Goal: Check status: Check status

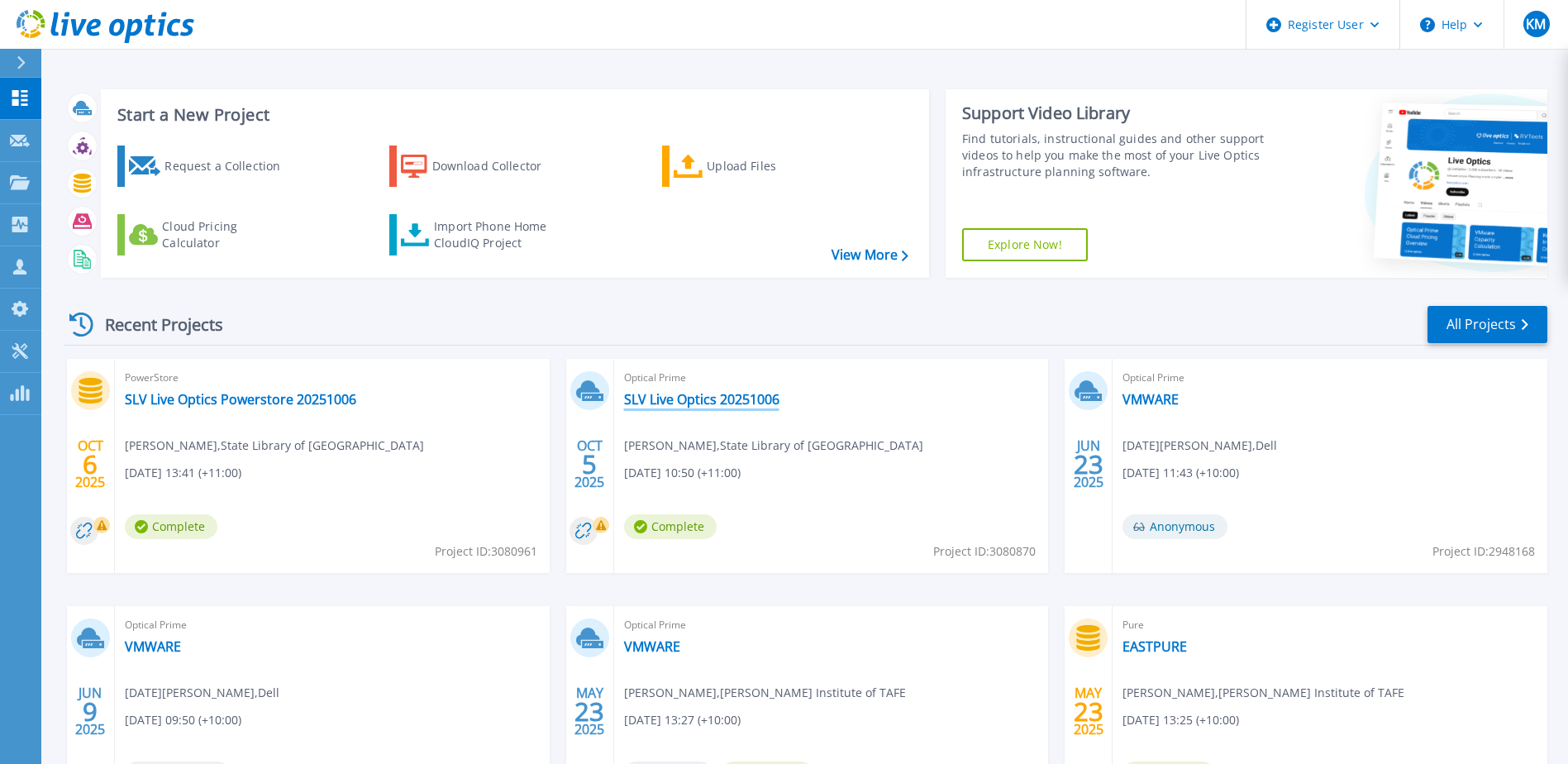
click at [710, 400] on link "SLV Live Optics 20251006" at bounding box center [702, 400] width 155 height 17
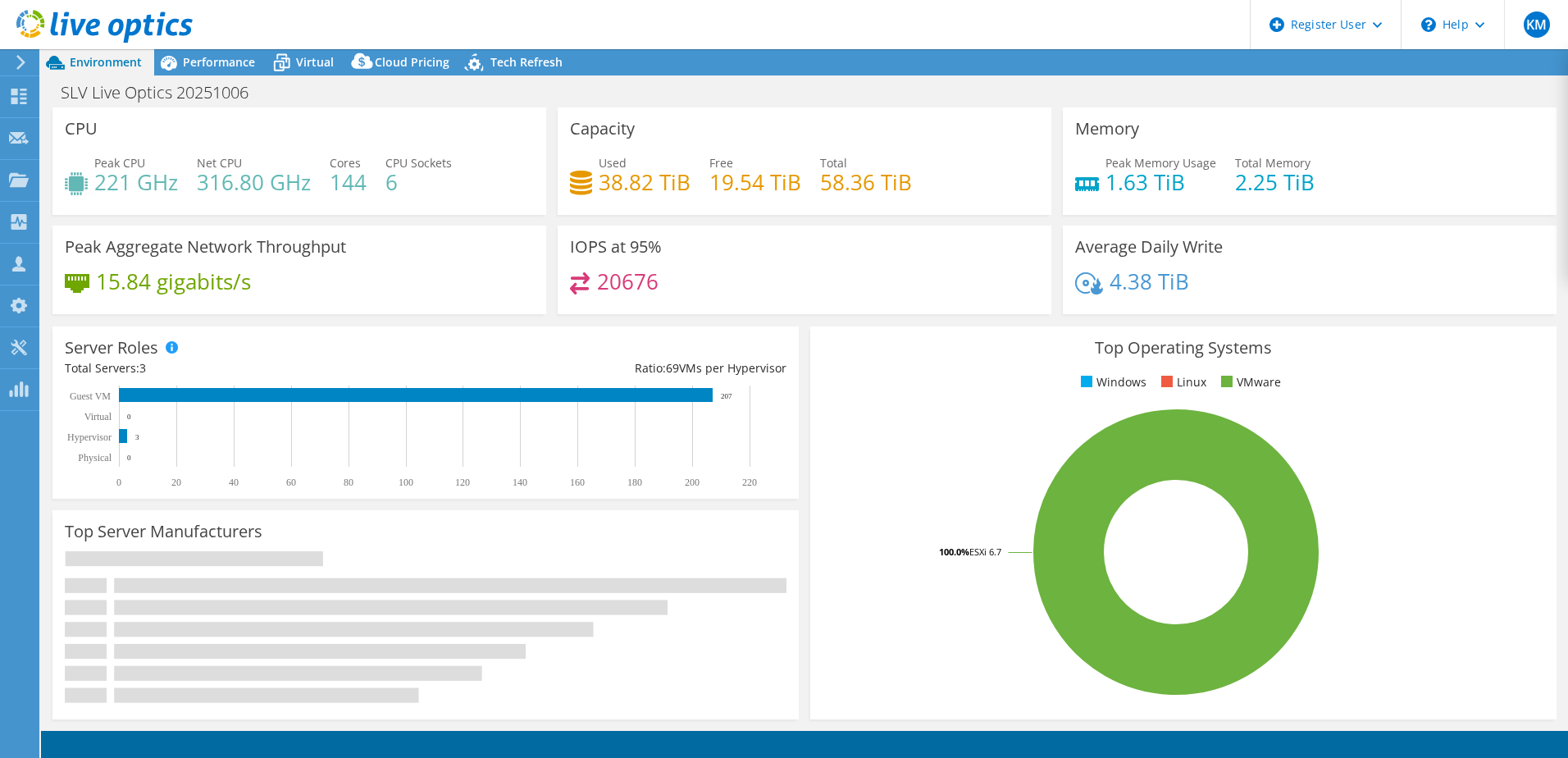
select select "USD"
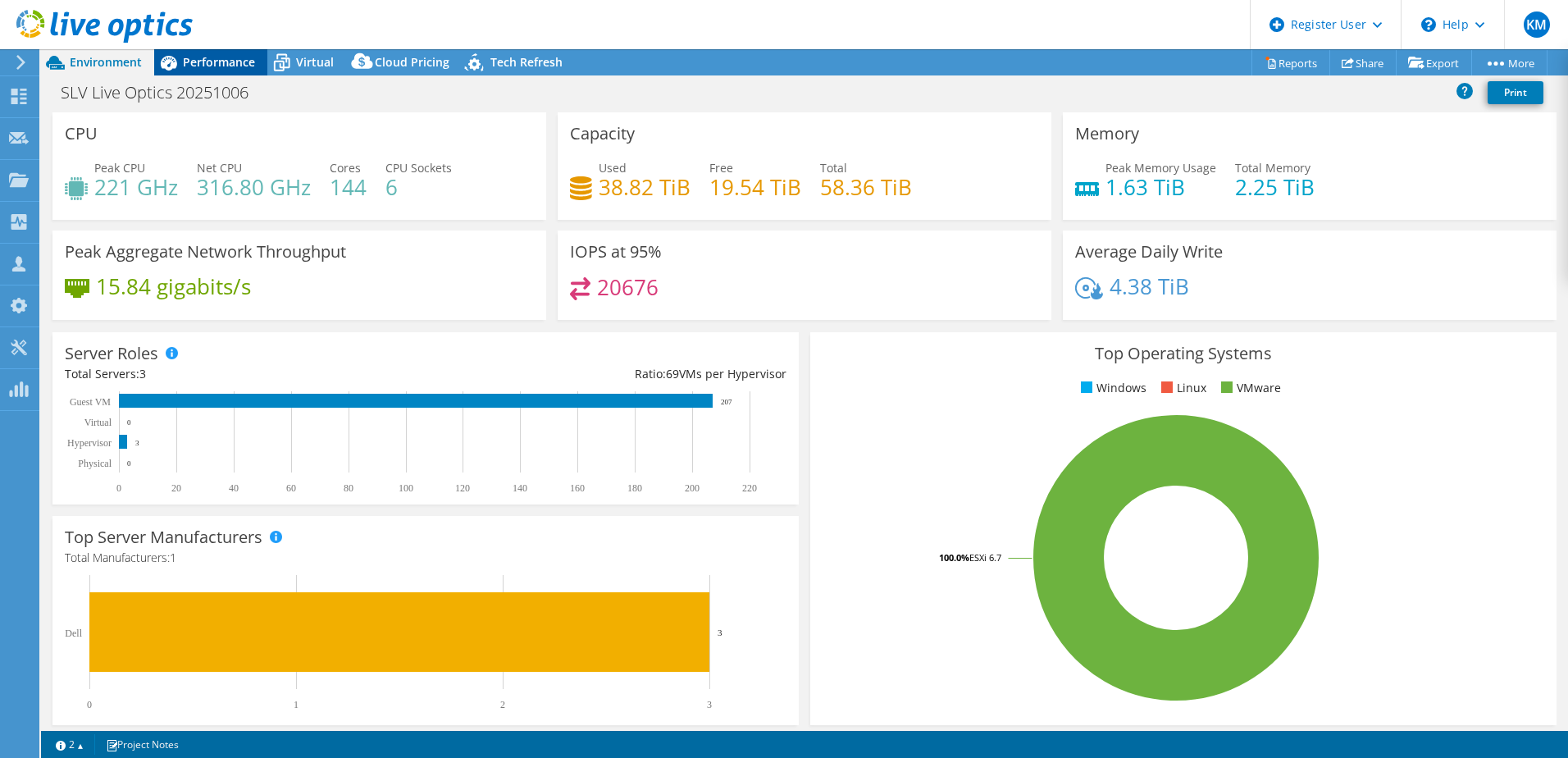
click at [221, 60] on span "Performance" at bounding box center [219, 61] width 72 height 16
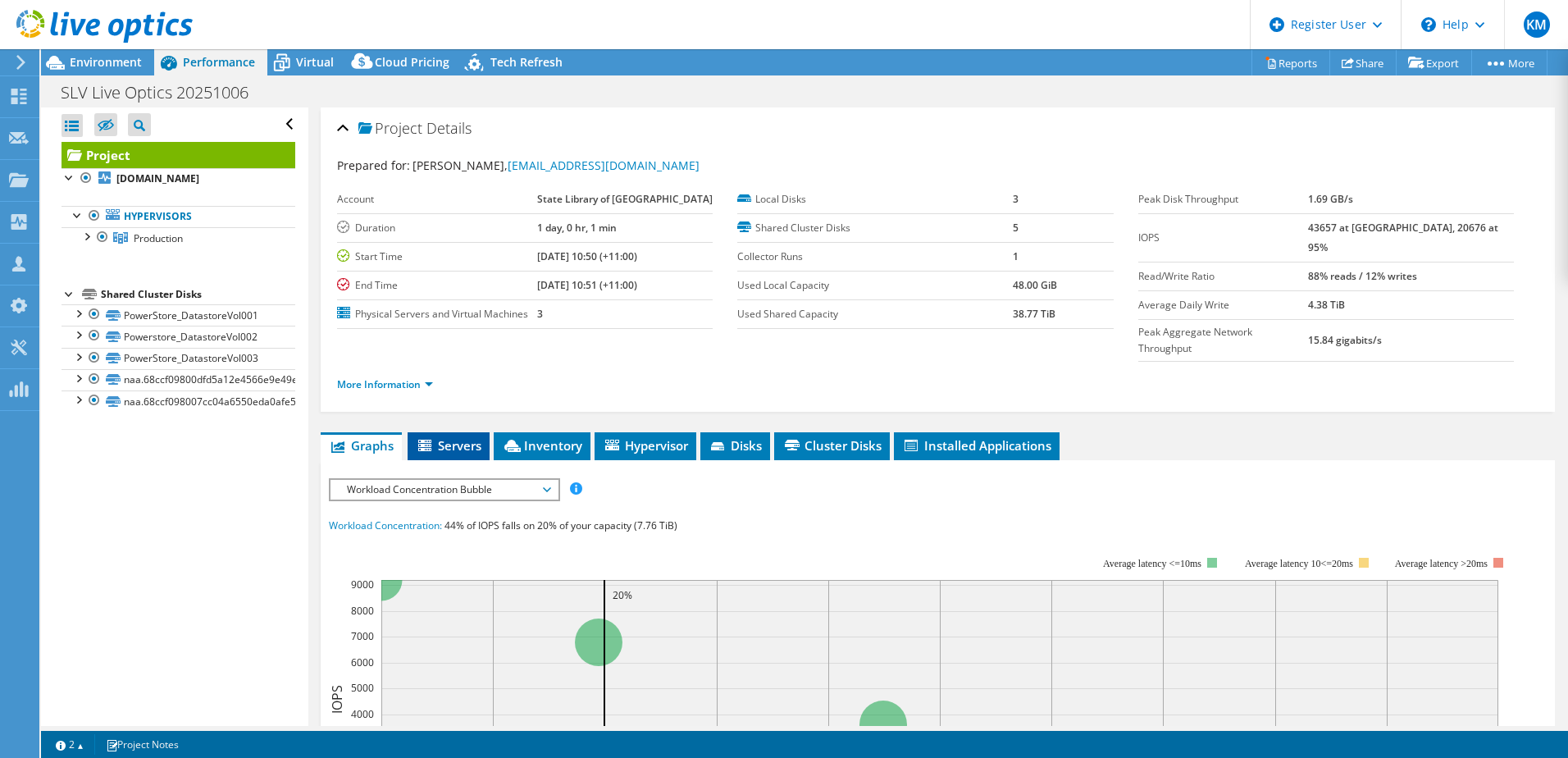
click at [454, 437] on span "Servers" at bounding box center [448, 445] width 66 height 17
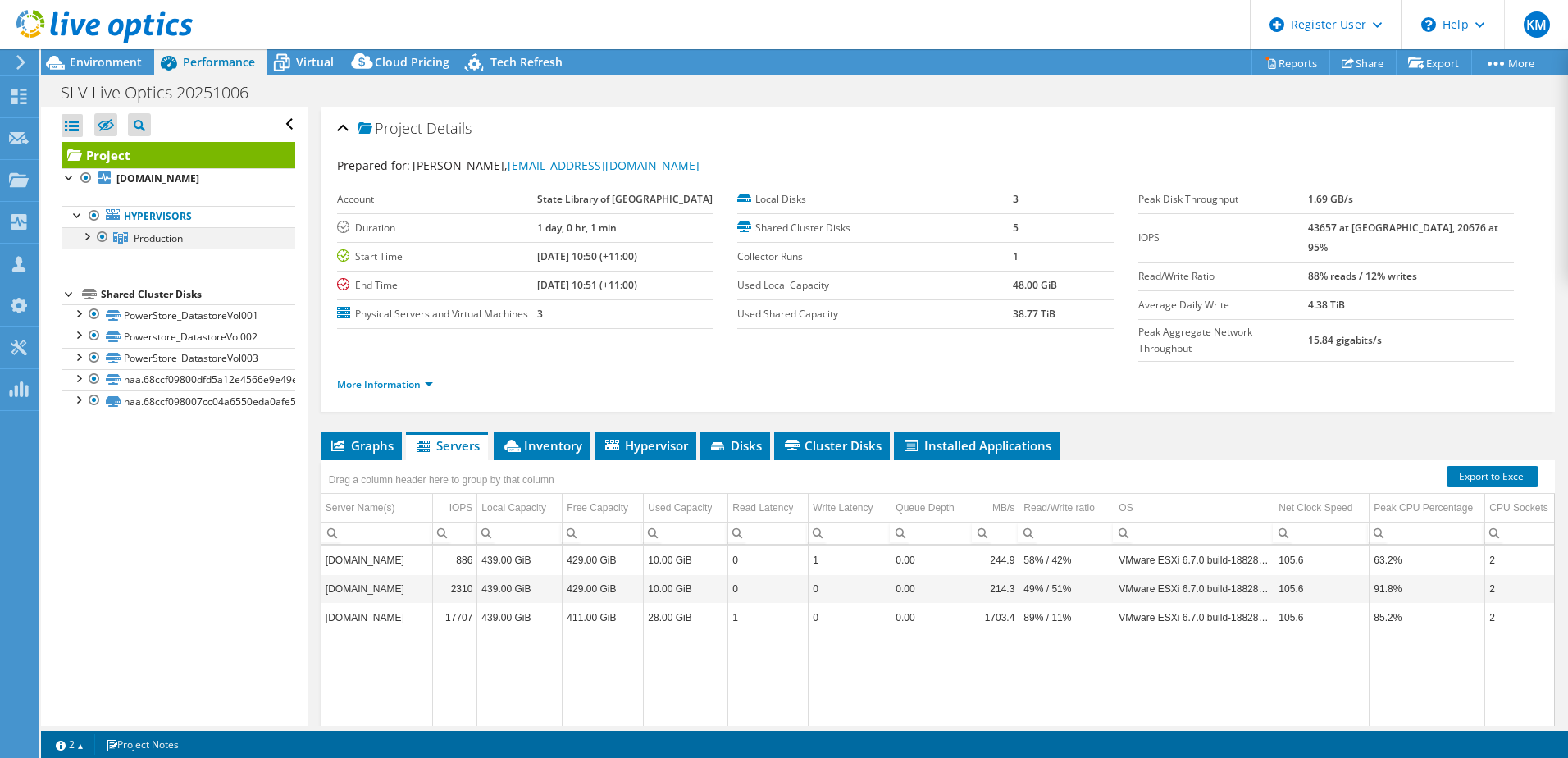
click at [87, 237] on div at bounding box center [86, 236] width 17 height 17
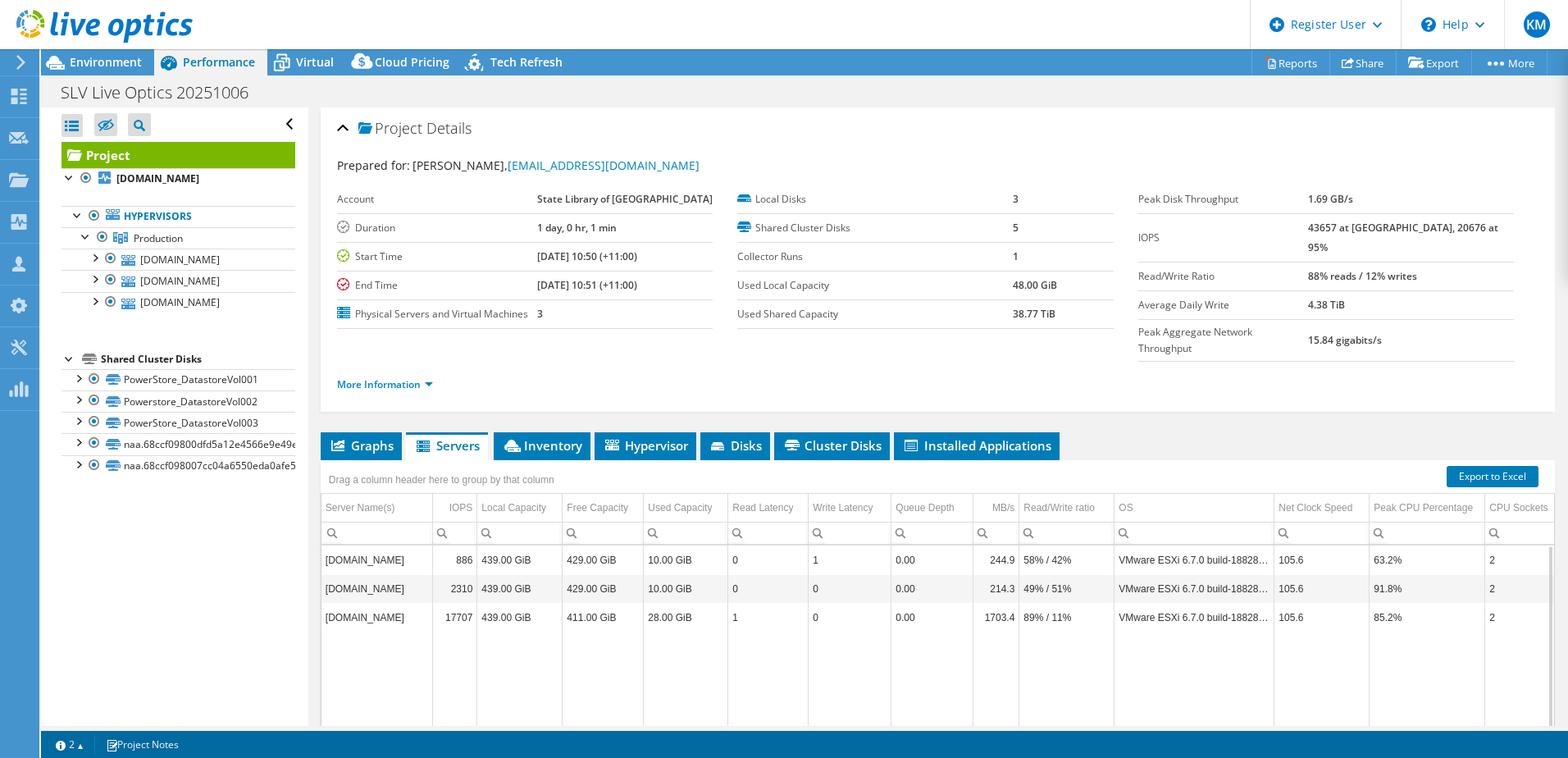
click at [352, 603] on td "vmprod01.slv.vic.gov.au" at bounding box center [377, 617] width 111 height 29
click at [556, 432] on li "Inventory" at bounding box center [541, 446] width 97 height 28
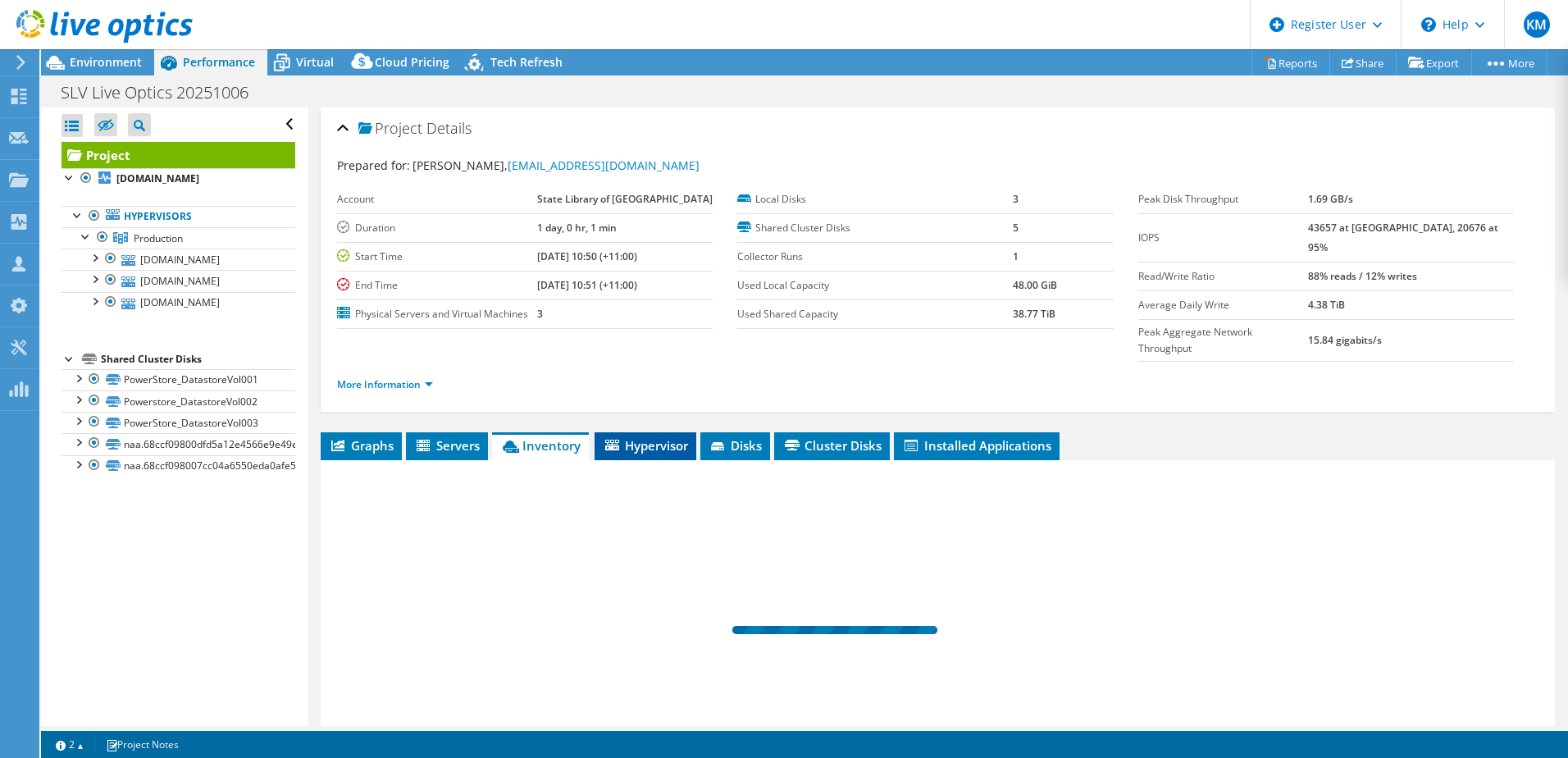
click at [630, 432] on li "Hypervisor" at bounding box center [645, 446] width 102 height 28
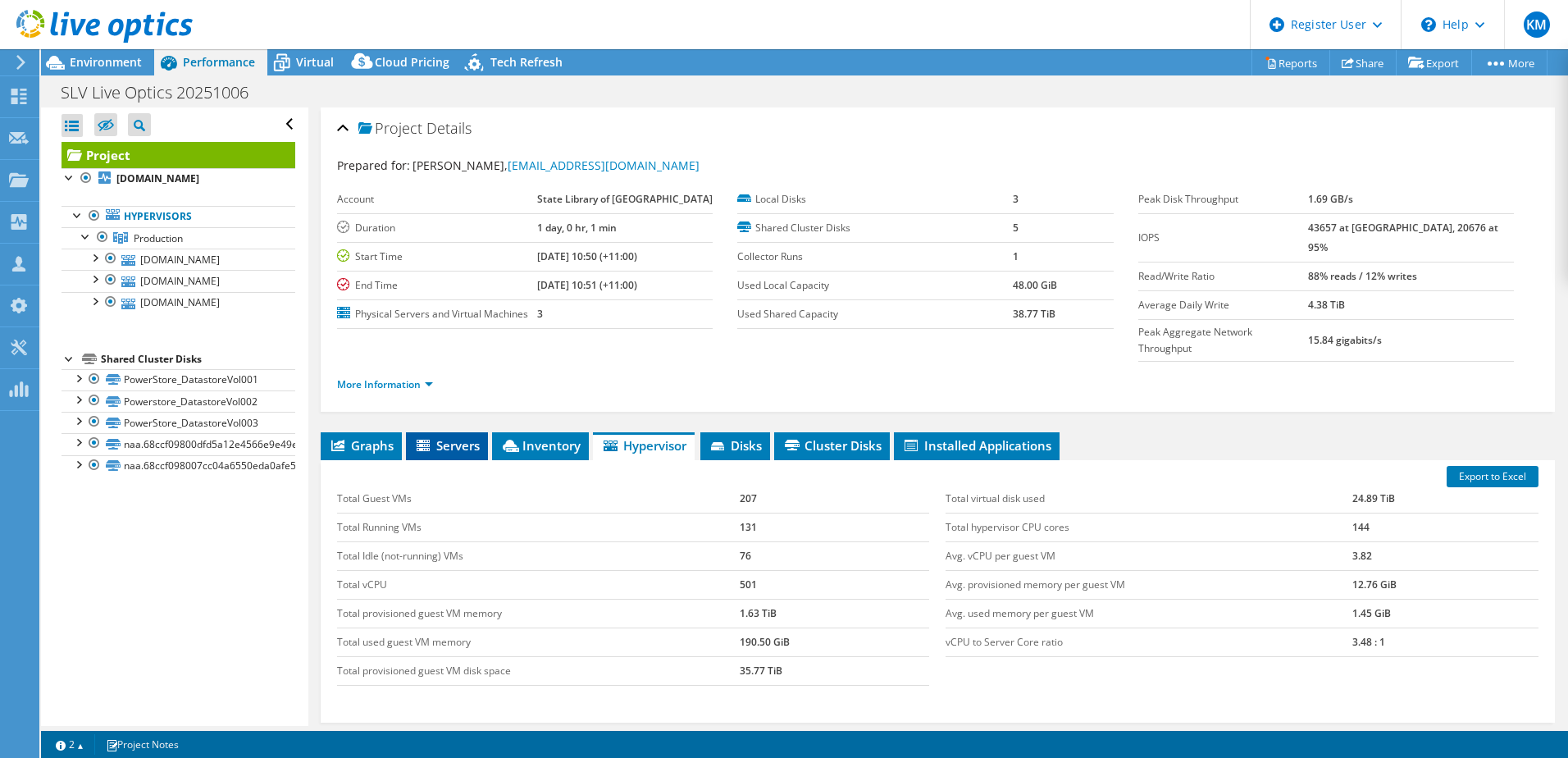
click at [430, 440] on icon at bounding box center [425, 446] width 17 height 14
